Goal: Task Accomplishment & Management: Manage account settings

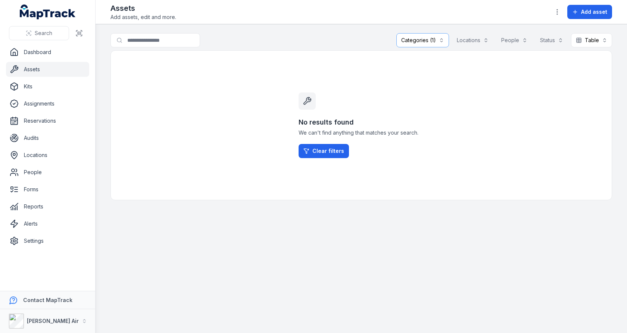
click at [422, 34] on button "Categories (1)" at bounding box center [422, 40] width 53 height 14
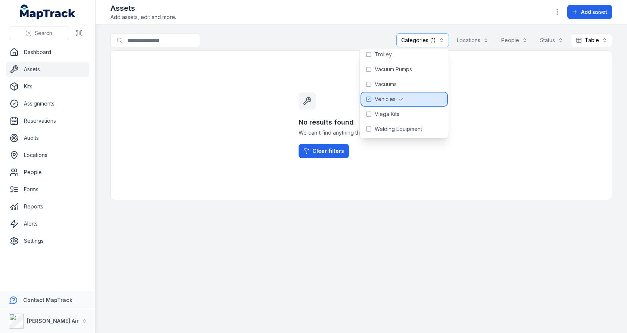
click at [396, 101] on div "Vehicles" at bounding box center [404, 99] width 86 height 13
click at [302, 38] on div "Search for assets Categories Locations People Status Table *****" at bounding box center [360, 41] width 501 height 17
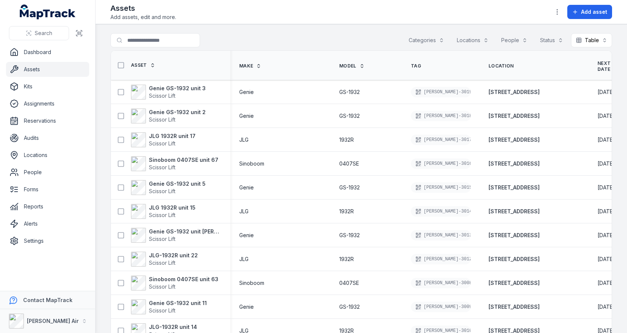
click at [281, 33] on div "Search for assets Categories Locations People Status Table *****" at bounding box center [360, 41] width 501 height 17
click at [346, 55] on th "Model" at bounding box center [366, 65] width 72 height 29
click at [339, 116] on span "GS-1932" at bounding box center [349, 115] width 21 height 7
click at [330, 83] on td "GS-1932" at bounding box center [366, 92] width 72 height 24
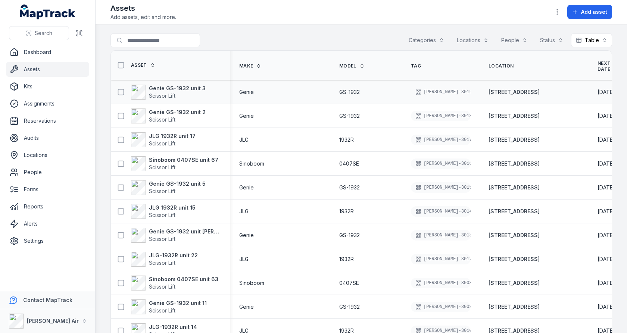
click at [330, 96] on div "GS-1932" at bounding box center [366, 91] width 72 height 13
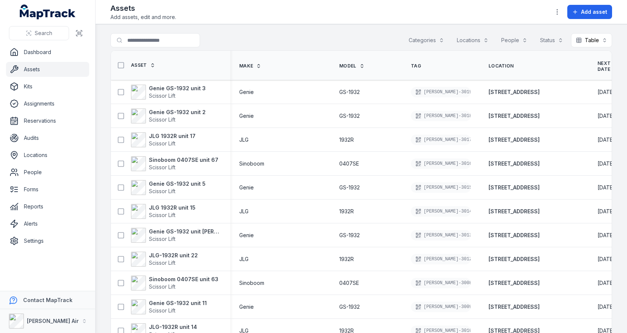
click at [316, 47] on div "Search for assets Categories Locations People Status Table *****" at bounding box center [360, 41] width 501 height 17
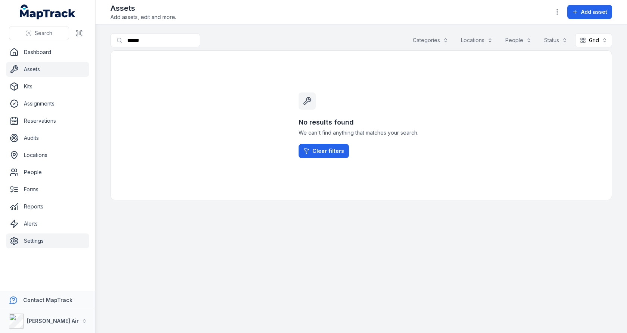
click at [59, 234] on link "Settings" at bounding box center [47, 241] width 83 height 15
click at [184, 192] on div "No results found We can't find anything that matches your search. Clear filters" at bounding box center [360, 125] width 501 height 150
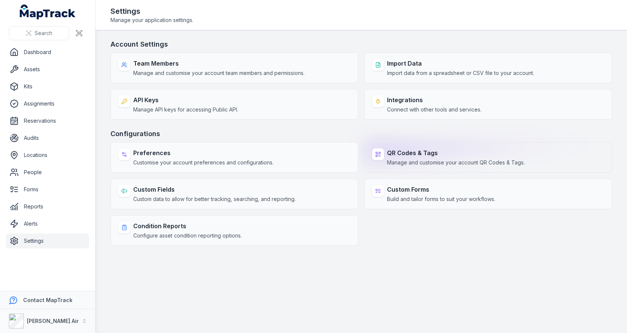
click at [446, 159] on span "Manage and customise your account QR Codes & Tags." at bounding box center [456, 162] width 138 height 7
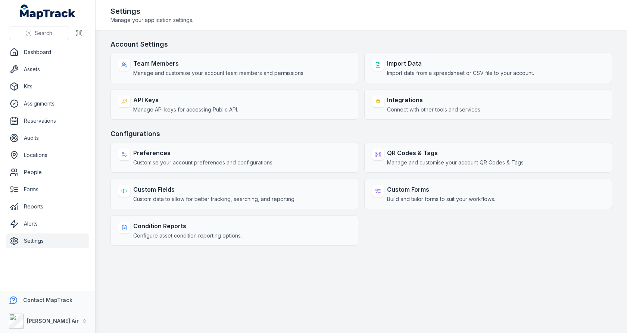
click at [446, 121] on div "Account Settings Team Members Manage and customise your account team members an…" at bounding box center [360, 142] width 501 height 207
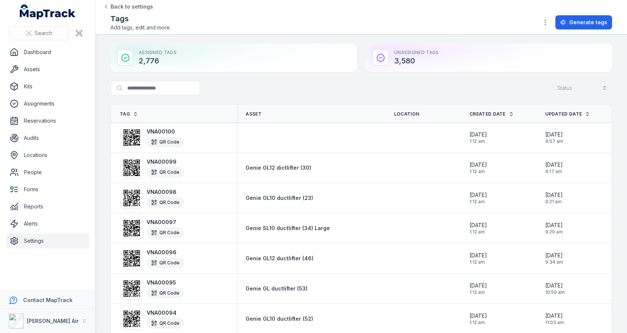
click at [422, 56] on div "Unassigned Tags 3,580" at bounding box center [489, 58] width 246 height 28
click at [425, 50] on div "Unassigned Tags 3,580" at bounding box center [489, 58] width 246 height 28
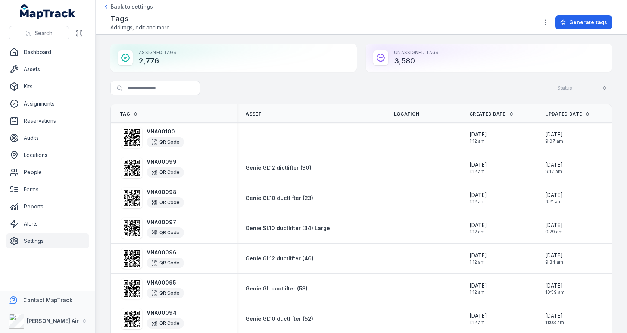
click at [420, 53] on div "Unassigned Tags 3,580" at bounding box center [489, 58] width 246 height 28
click at [403, 62] on div "Unassigned Tags 3,580" at bounding box center [489, 58] width 246 height 28
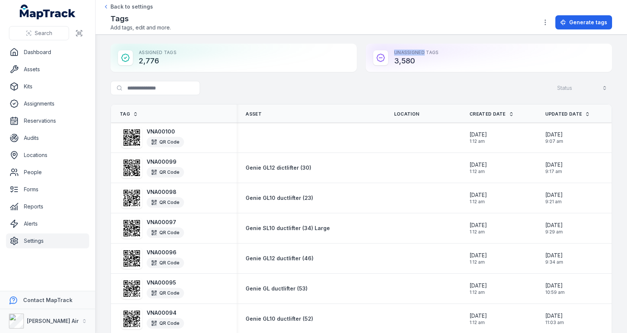
click at [399, 56] on div at bounding box center [399, 56] width 0 height 0
click at [421, 54] on div "Unassigned Tags 3,580" at bounding box center [489, 58] width 246 height 28
click at [412, 58] on div "Unassigned Tags 3,580" at bounding box center [489, 58] width 246 height 28
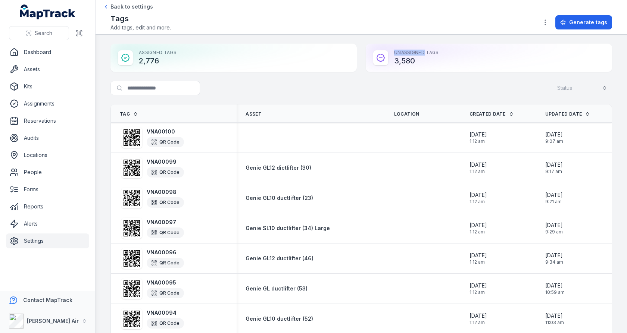
click at [412, 58] on div "Unassigned Tags 3,580" at bounding box center [489, 58] width 246 height 28
click at [418, 50] on div "Unassigned Tags 3,580" at bounding box center [489, 58] width 246 height 28
click at [373, 44] on div "Unassigned Tags 3,580" at bounding box center [489, 58] width 246 height 28
